Goal: Check status: Check status

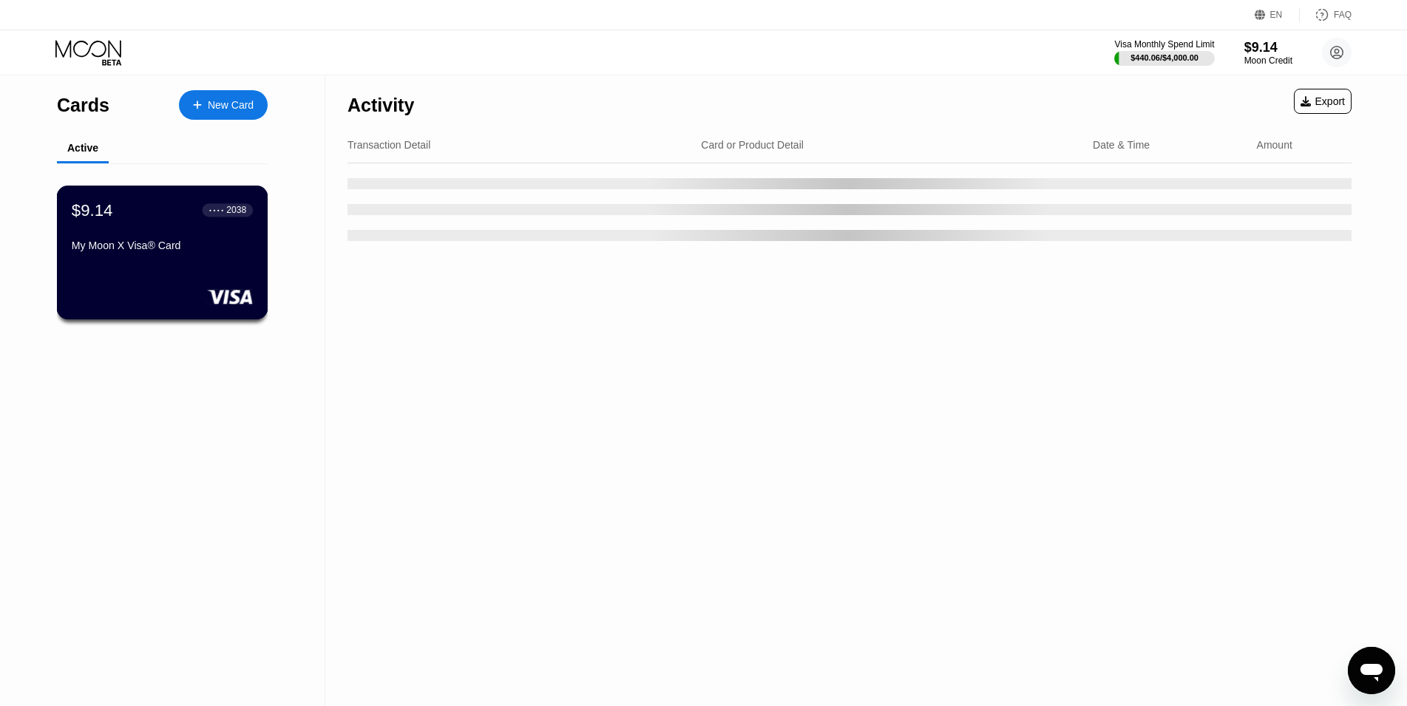
click at [176, 214] on div "$9.14 ● ● ● ● 2038" at bounding box center [162, 209] width 181 height 19
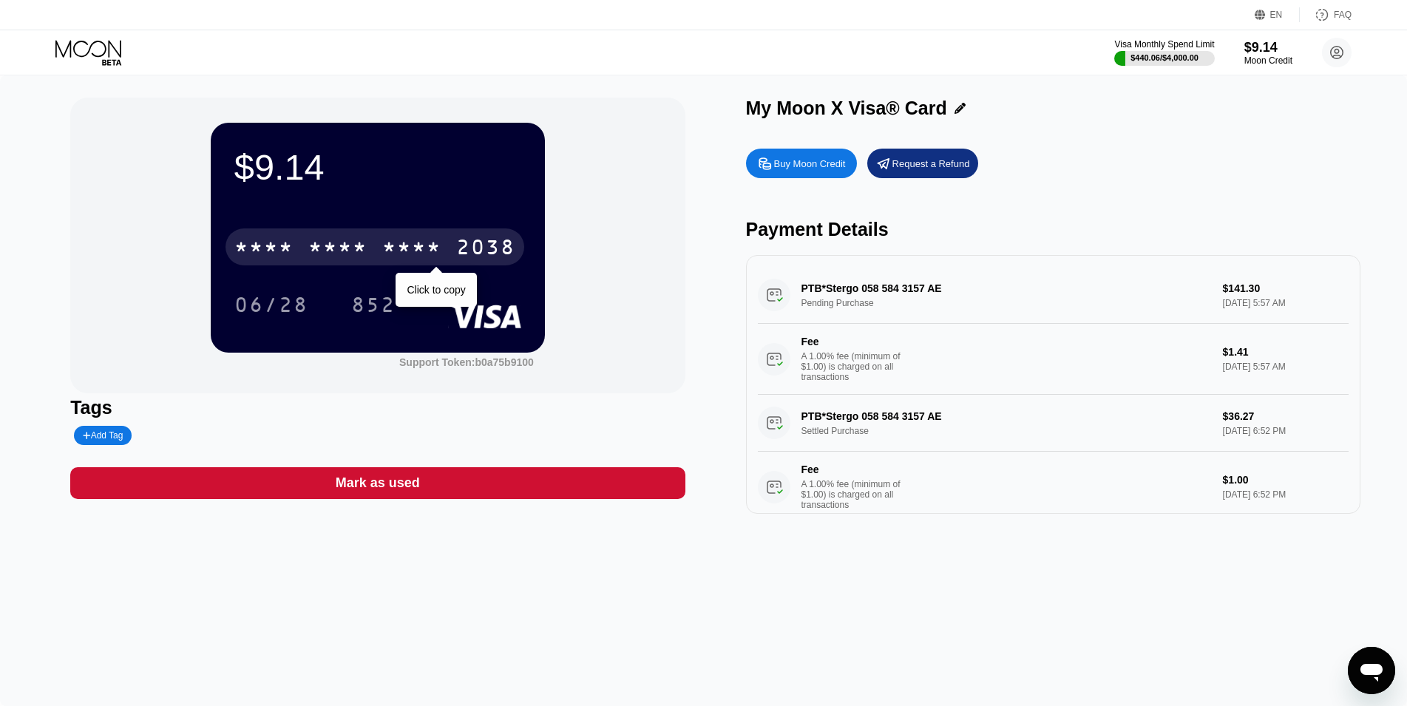
click at [377, 251] on div "* * * * * * * * * * * * 2038" at bounding box center [374, 246] width 299 height 37
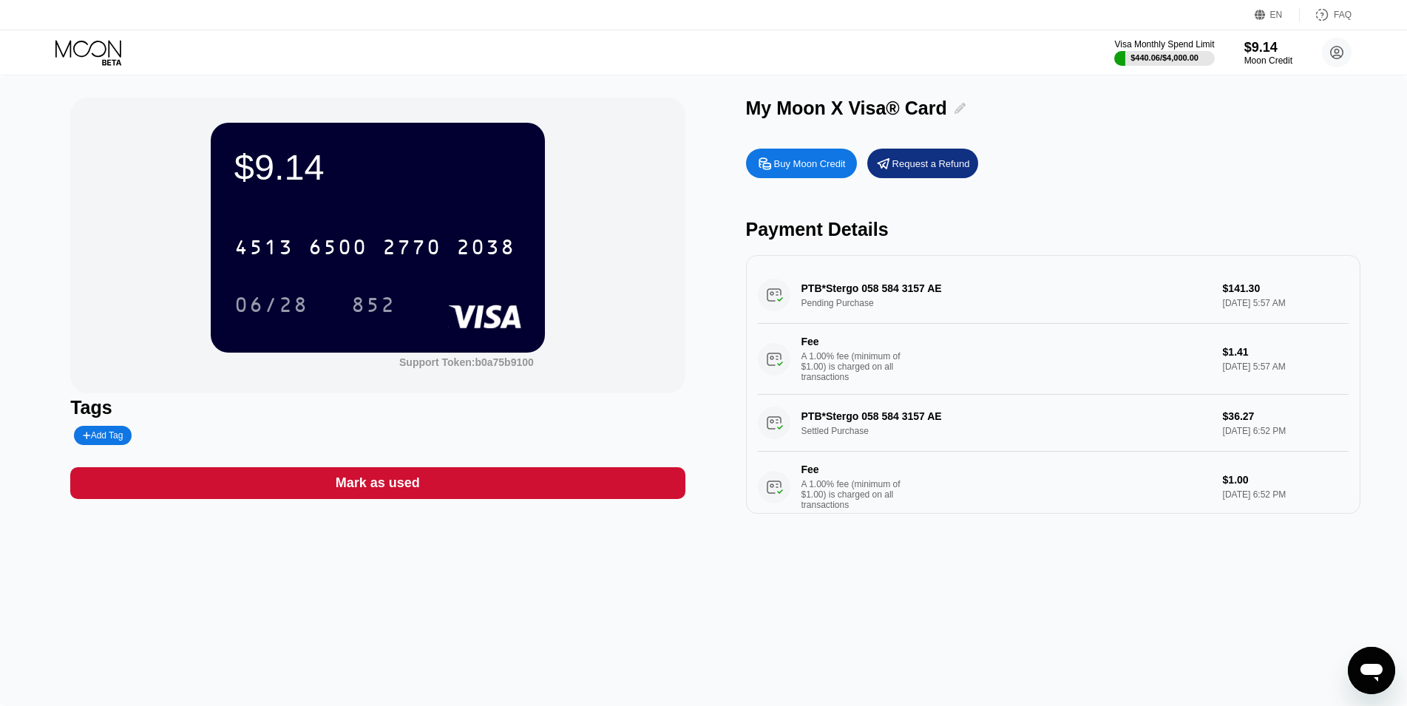
drag, startPoint x: 942, startPoint y: 112, endPoint x: 785, endPoint y: 108, distance: 156.8
click at [794, 106] on div "My Moon X Visa® Card" at bounding box center [1053, 108] width 614 height 21
drag, startPoint x: 750, startPoint y: 112, endPoint x: 940, endPoint y: 112, distance: 190.0
click at [940, 112] on div "My Moon X Visa® Card" at bounding box center [846, 108] width 201 height 21
copy div "My Moon X Visa® Card"
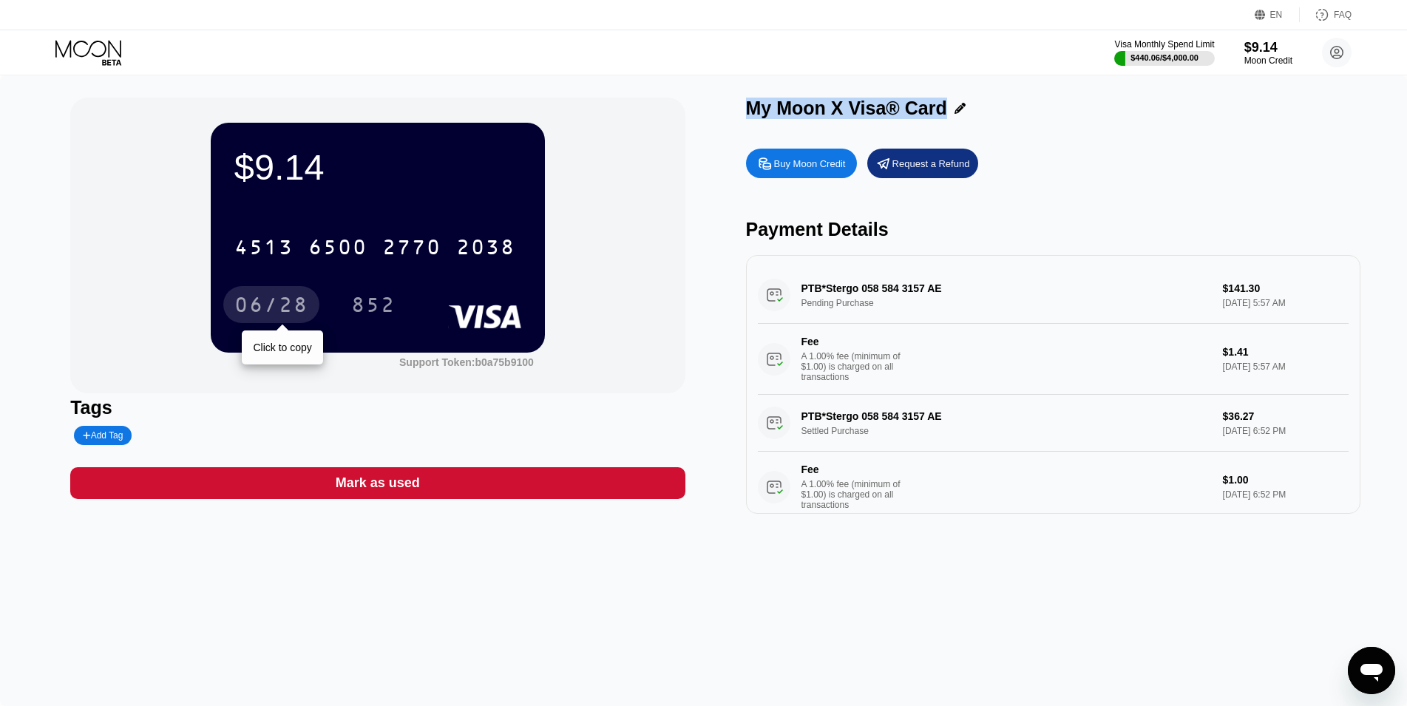
click at [288, 298] on div "06/28" at bounding box center [271, 307] width 74 height 24
click at [408, 303] on div "852" at bounding box center [384, 304] width 67 height 37
click at [378, 305] on div "852" at bounding box center [373, 307] width 44 height 24
